Goal: Register for event/course

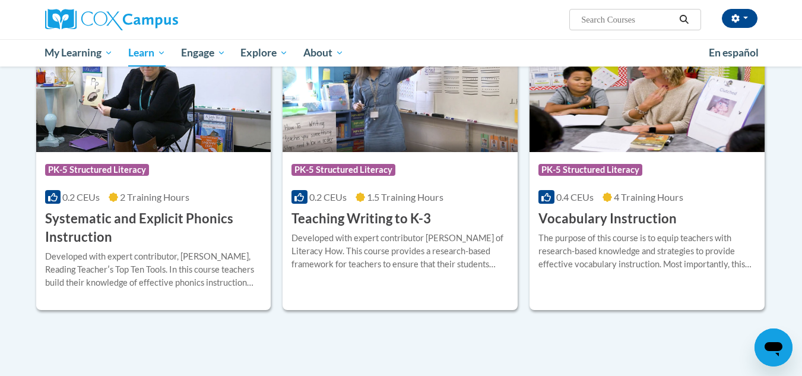
scroll to position [1380, 0]
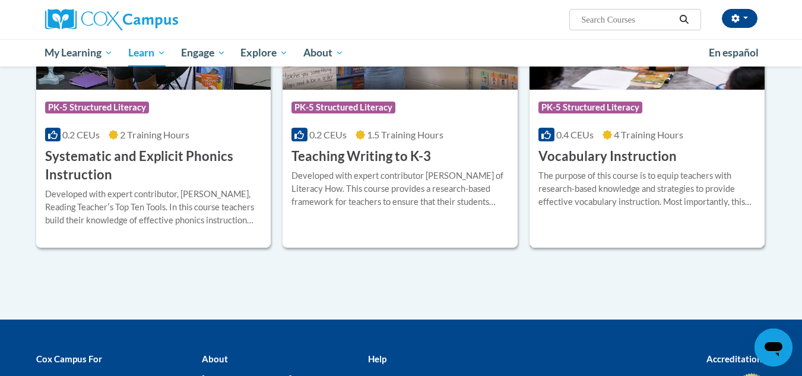
click at [439, 169] on div "The purpose of this course is to equip teachers with research-based knowledge a…" at bounding box center [646, 188] width 217 height 39
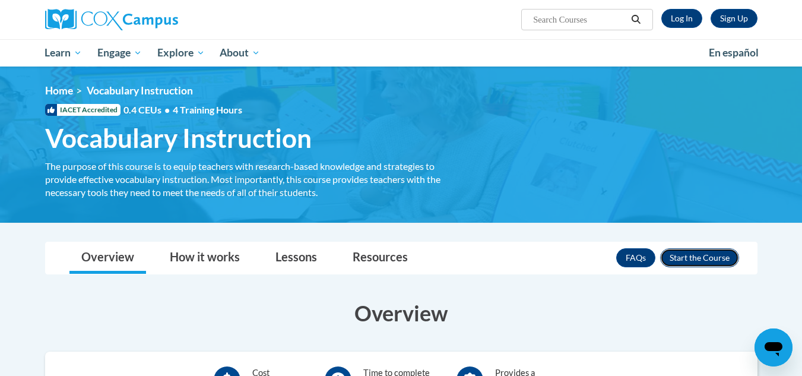
click at [706, 254] on button "Enroll" at bounding box center [699, 257] width 79 height 19
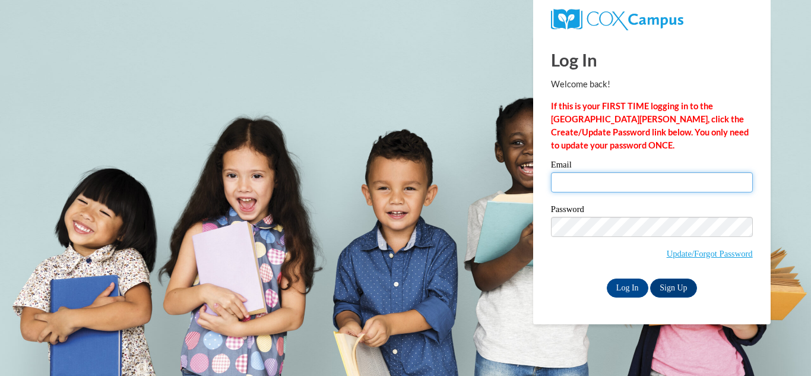
click at [640, 181] on input "Email" at bounding box center [652, 182] width 202 height 20
type input "farinci@wauwatosa.k12.wi.us"
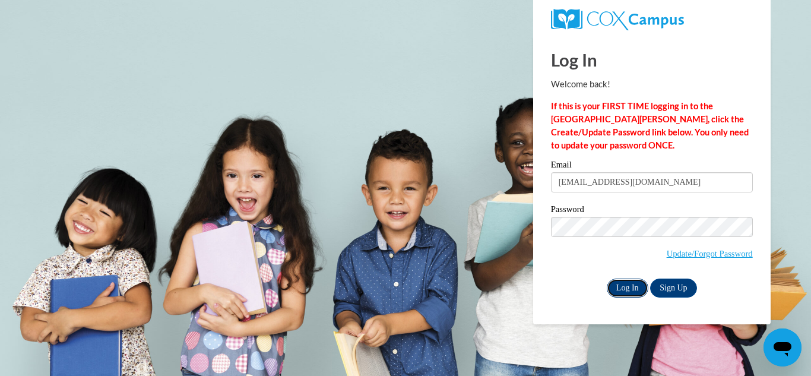
click at [616, 287] on input "Log In" at bounding box center [628, 287] width 42 height 19
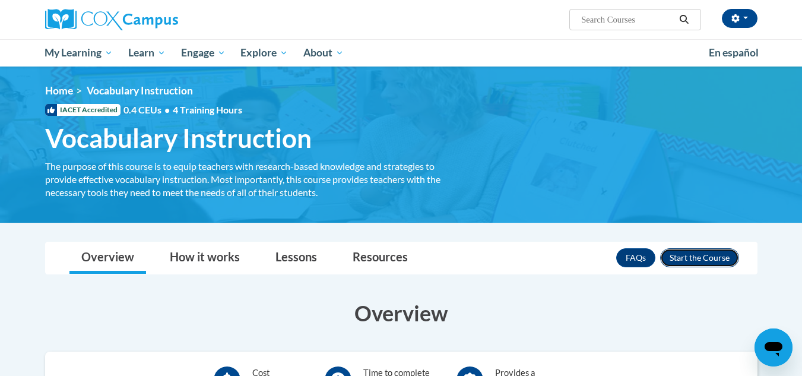
click at [702, 261] on button "Enroll" at bounding box center [699, 257] width 79 height 19
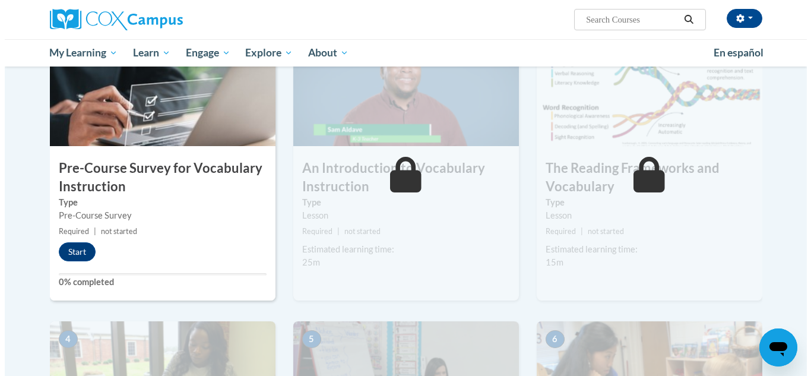
scroll to position [284, 0]
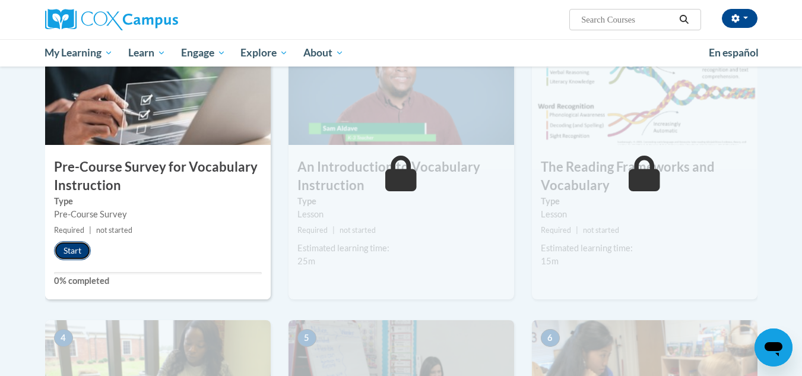
click at [72, 247] on button "Start" at bounding box center [72, 250] width 37 height 19
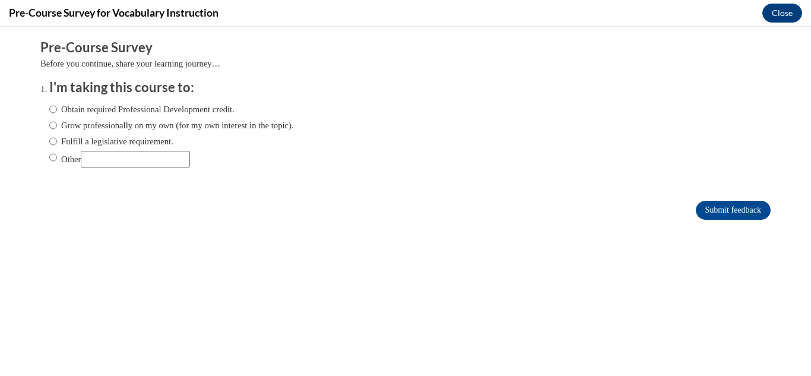
scroll to position [0, 0]
click at [49, 107] on input "Obtain required Professional Development credit." at bounding box center [53, 109] width 8 height 13
radio input "true"
click at [718, 209] on input "Submit feedback" at bounding box center [733, 210] width 75 height 19
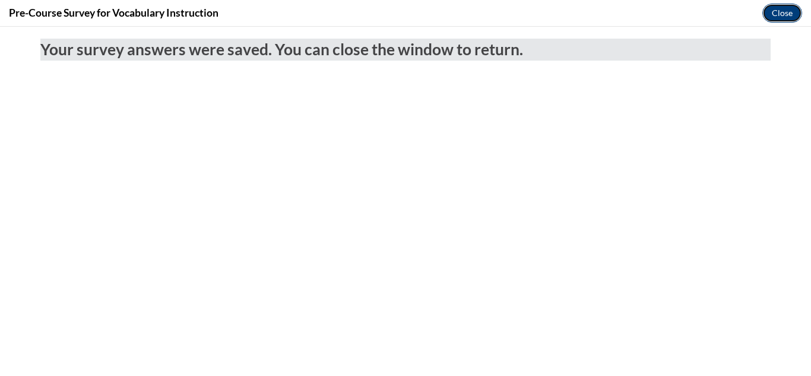
click at [782, 13] on button "Close" at bounding box center [782, 13] width 40 height 19
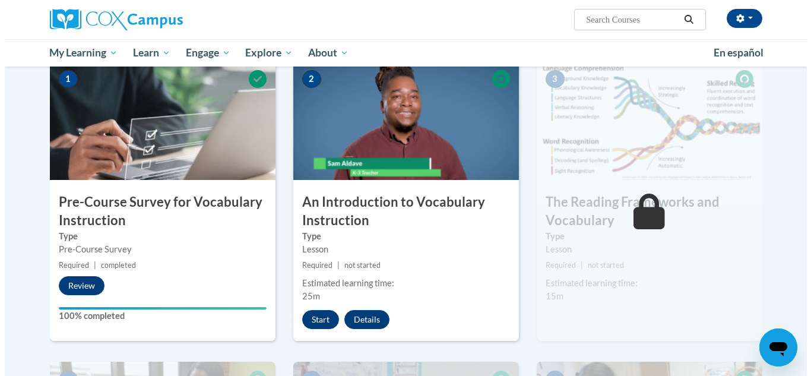
scroll to position [248, 0]
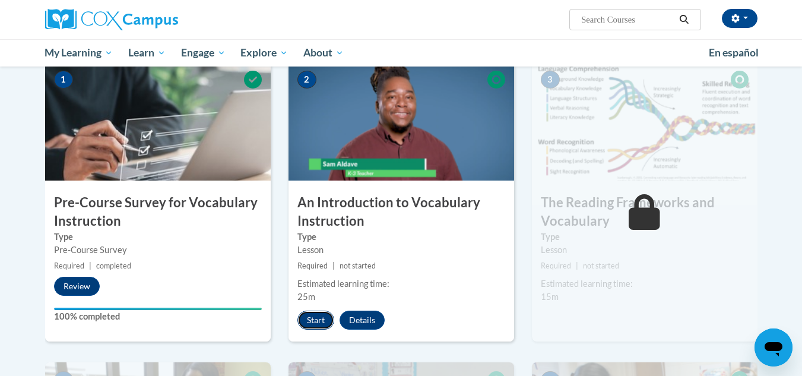
click at [315, 319] on button "Start" at bounding box center [315, 320] width 37 height 19
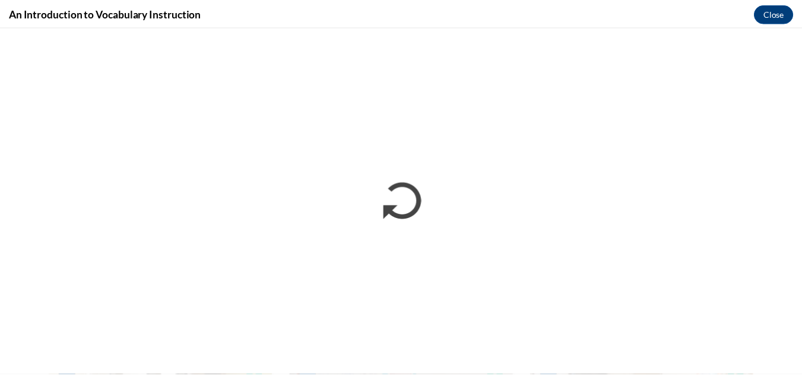
scroll to position [0, 0]
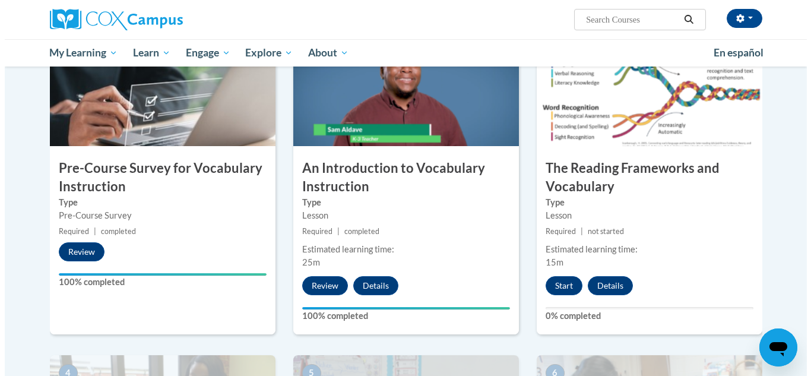
scroll to position [308, 0]
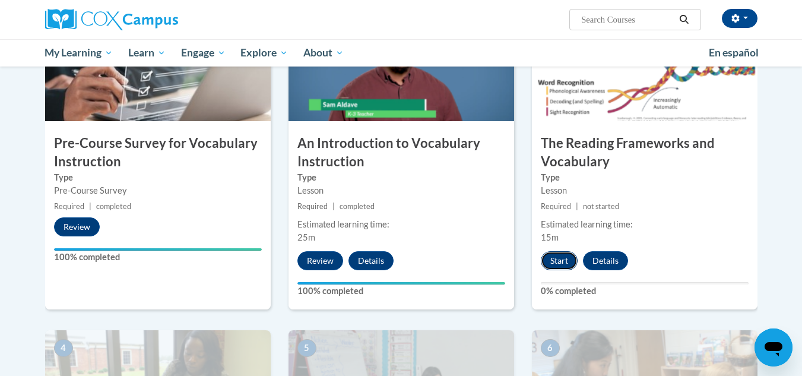
click at [549, 255] on button "Start" at bounding box center [559, 260] width 37 height 19
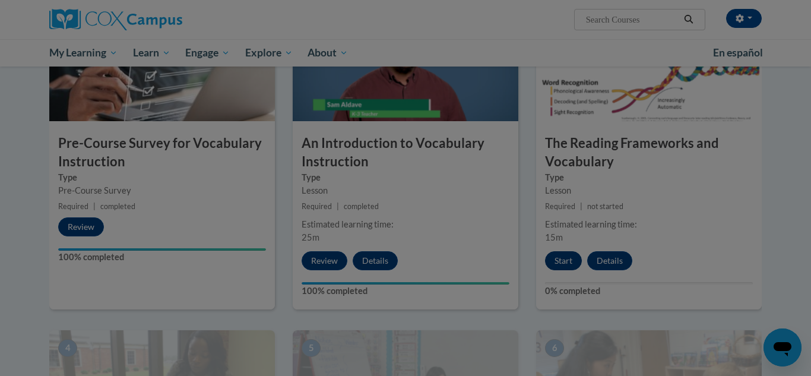
click at [549, 255] on div at bounding box center [405, 188] width 811 height 376
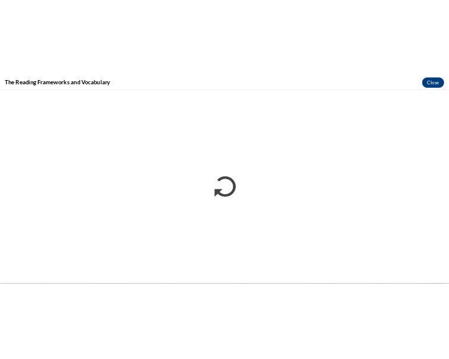
scroll to position [0, 0]
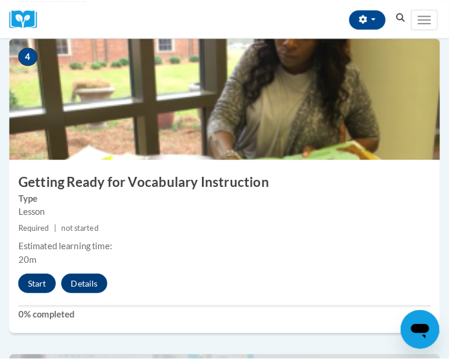
scroll to position [1144, 0]
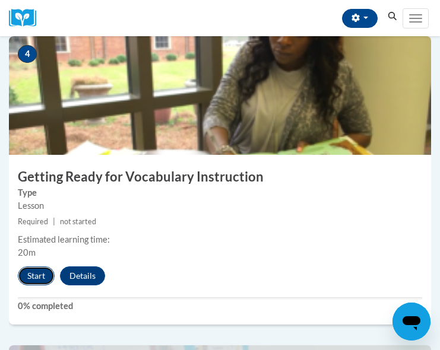
click at [40, 273] on button "Start" at bounding box center [36, 276] width 37 height 19
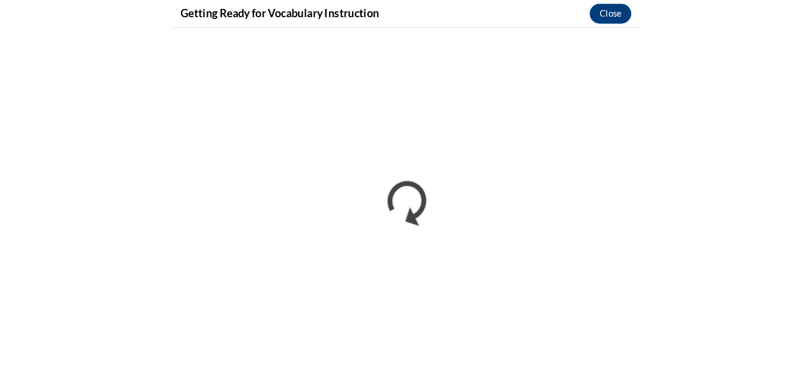
scroll to position [0, 0]
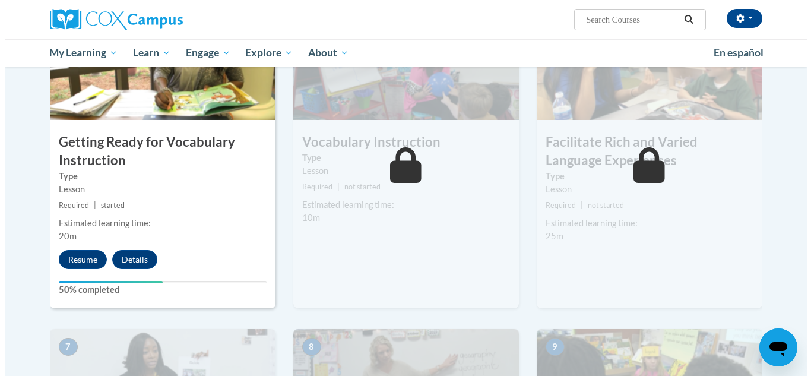
scroll to position [636, 0]
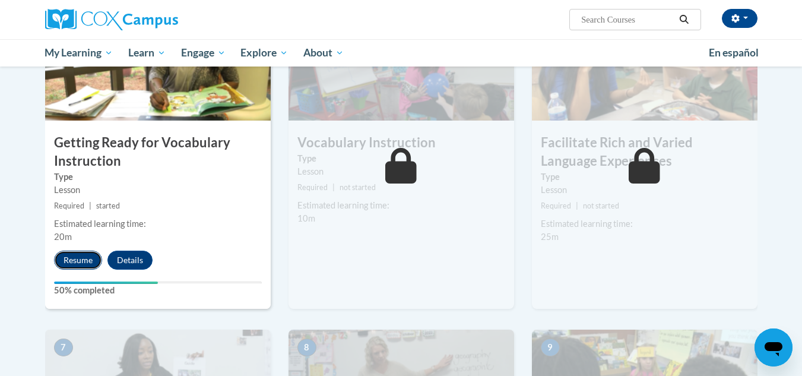
click at [83, 262] on button "Resume" at bounding box center [78, 260] width 48 height 19
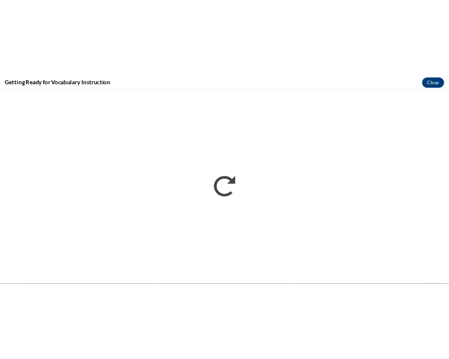
scroll to position [0, 0]
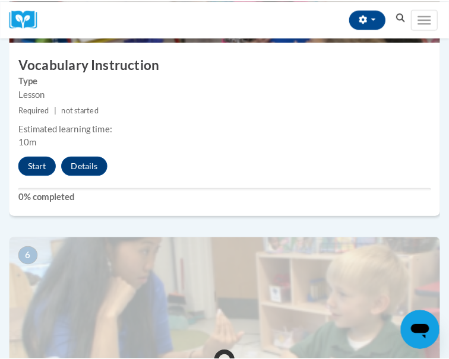
scroll to position [1569, 0]
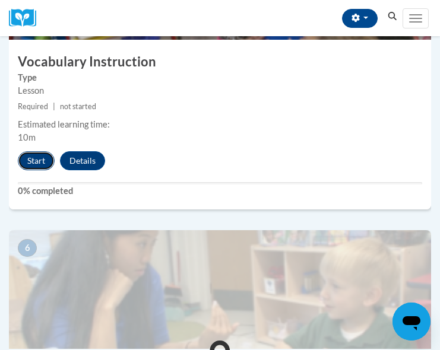
click at [26, 161] on button "Start" at bounding box center [36, 160] width 37 height 19
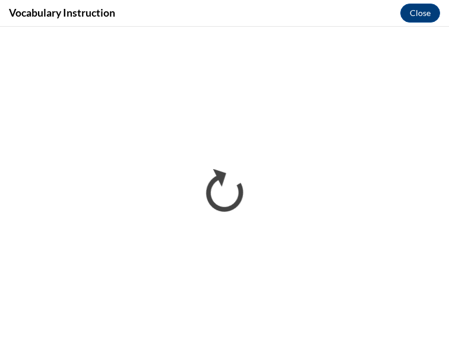
scroll to position [0, 0]
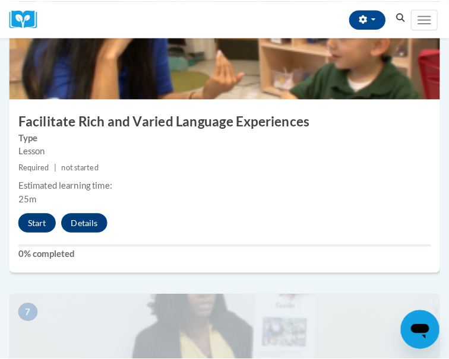
scroll to position [1822, 0]
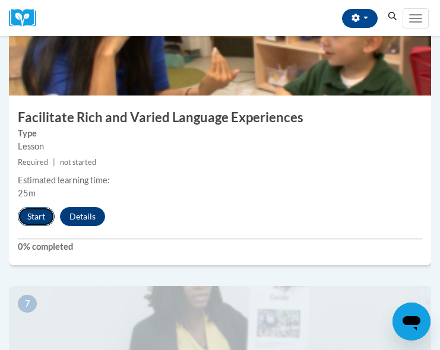
click at [41, 220] on button "Start" at bounding box center [36, 216] width 37 height 19
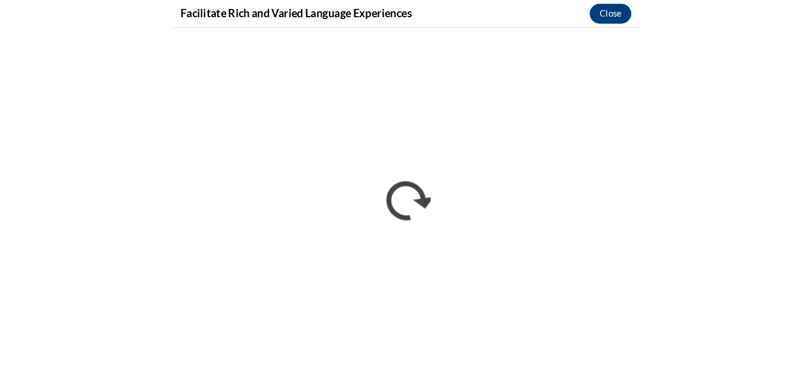
scroll to position [1421, 0]
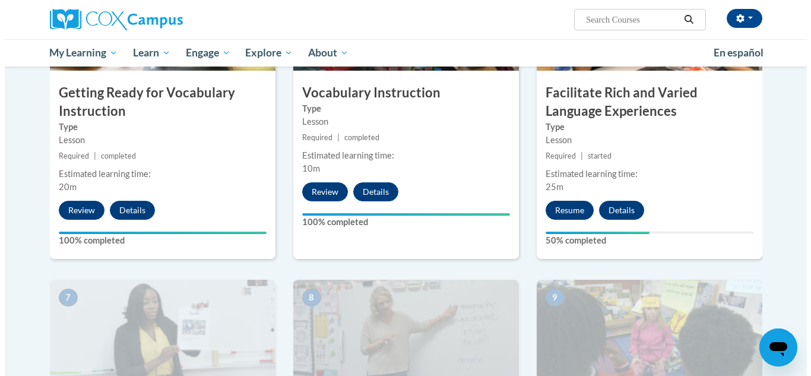
scroll to position [685, 0]
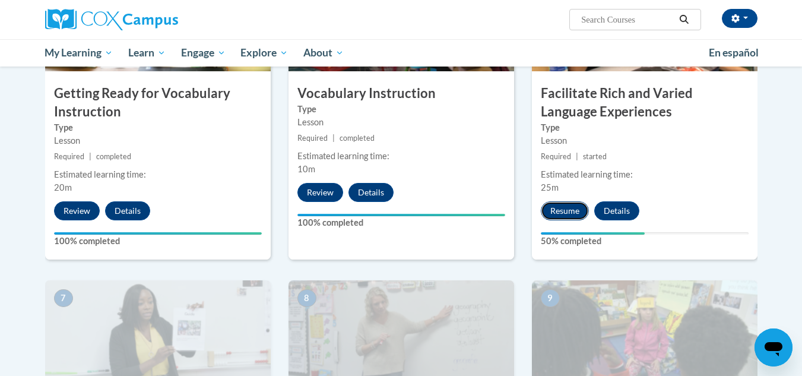
click at [551, 214] on button "Resume" at bounding box center [565, 210] width 48 height 19
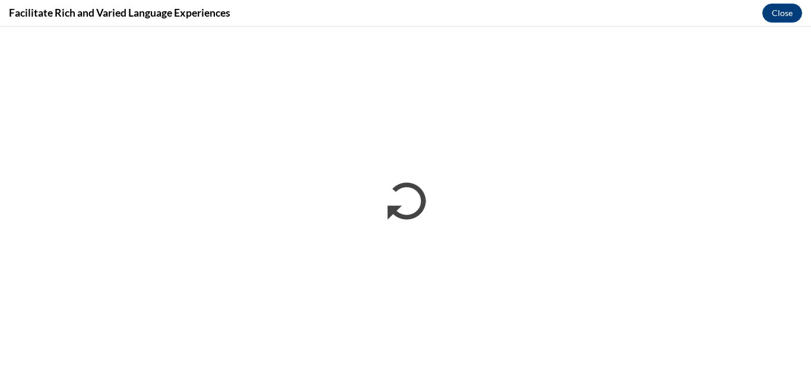
scroll to position [0, 0]
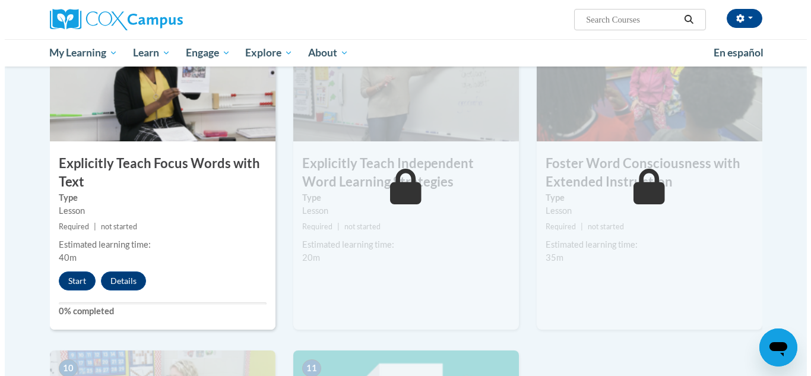
scroll to position [953, 0]
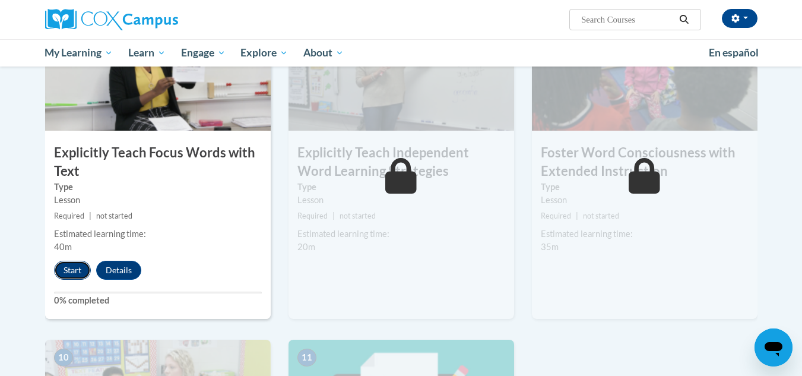
click at [68, 268] on button "Start" at bounding box center [72, 270] width 37 height 19
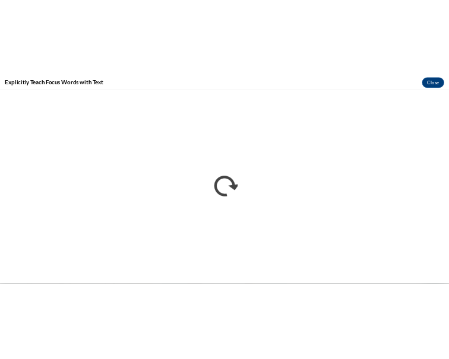
scroll to position [0, 0]
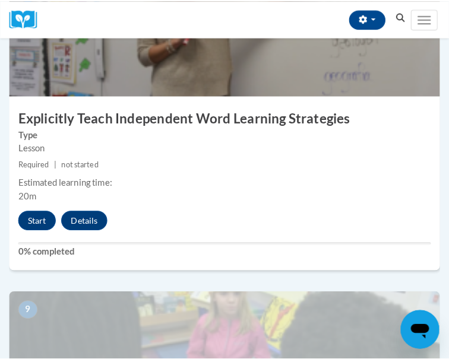
scroll to position [2431, 0]
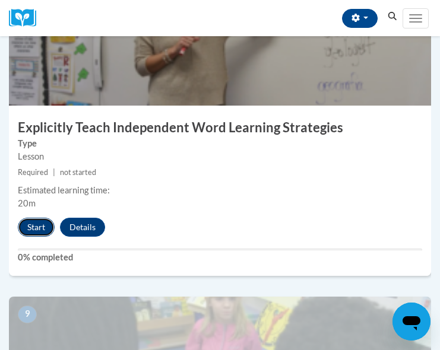
click at [39, 227] on button "Start" at bounding box center [36, 227] width 37 height 19
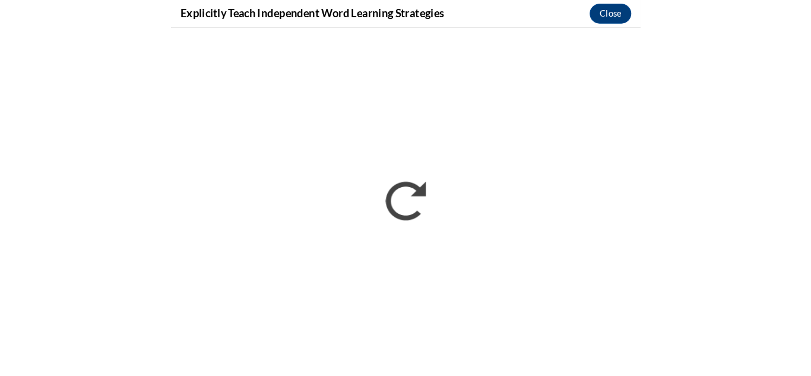
scroll to position [1474, 0]
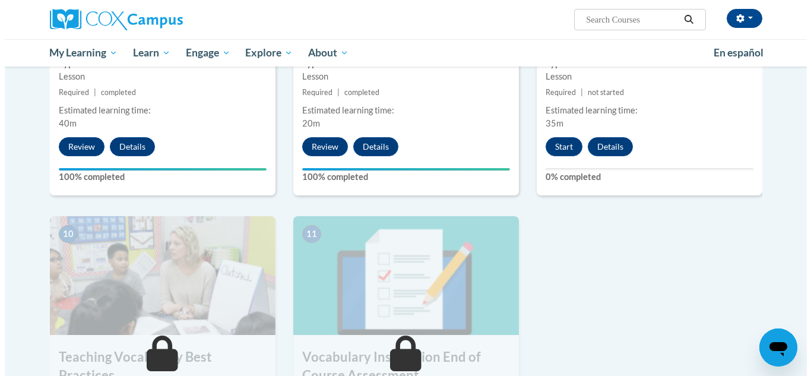
scroll to position [1078, 0]
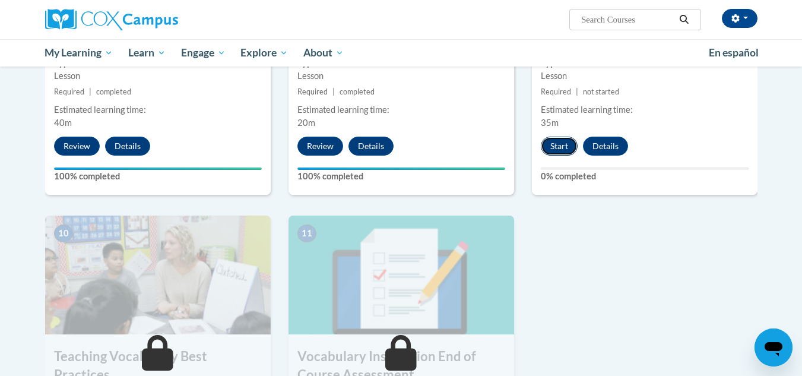
click at [555, 143] on button "Start" at bounding box center [559, 146] width 37 height 19
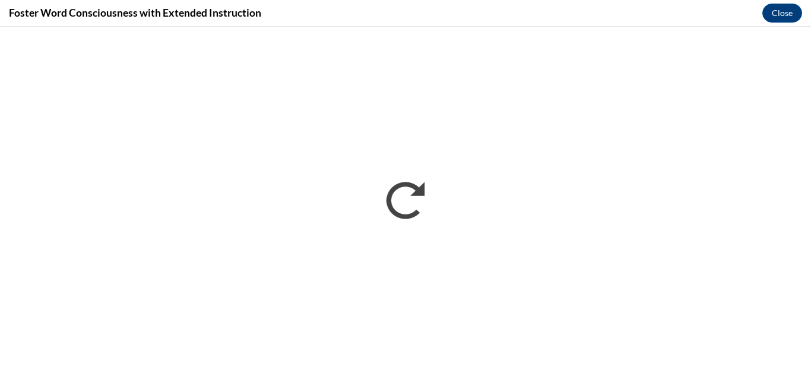
scroll to position [0, 0]
